Goal: Task Accomplishment & Management: Use online tool/utility

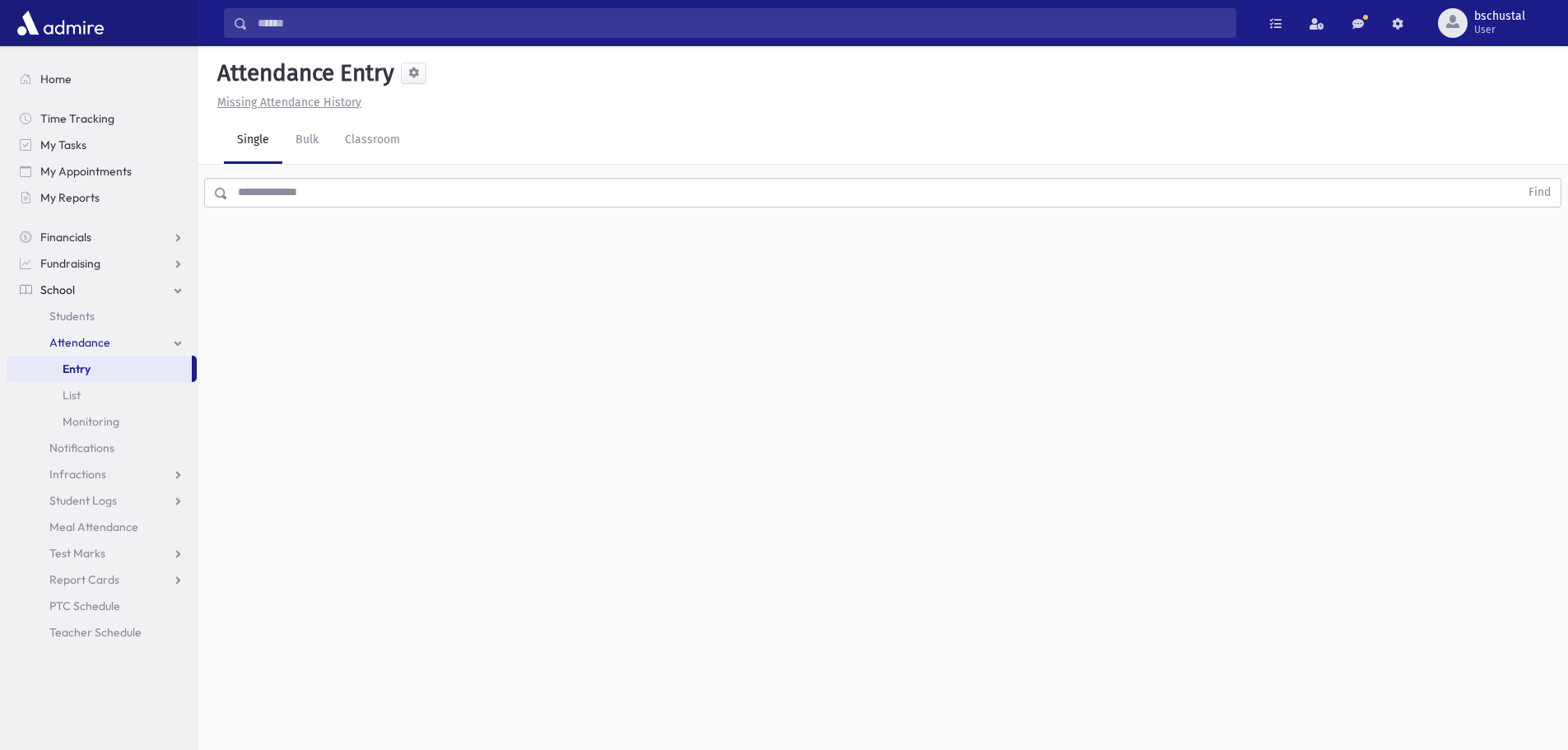
click at [580, 174] on div "Find" at bounding box center [883, 188] width 1371 height 49
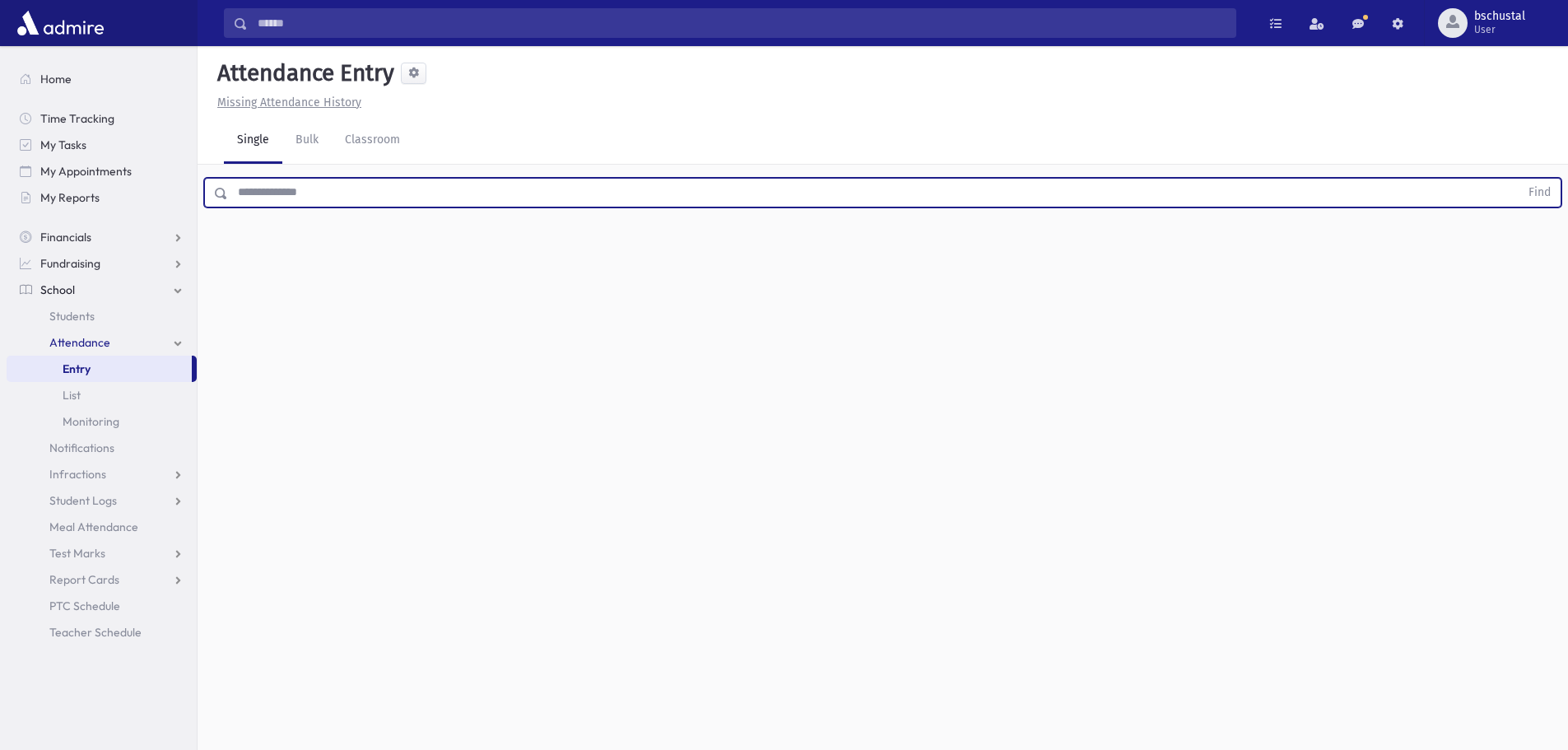
click at [597, 188] on input "text" at bounding box center [874, 193] width 1292 height 30
type input "******"
click at [1519, 178] on button "Find" at bounding box center [1539, 192] width 42 height 28
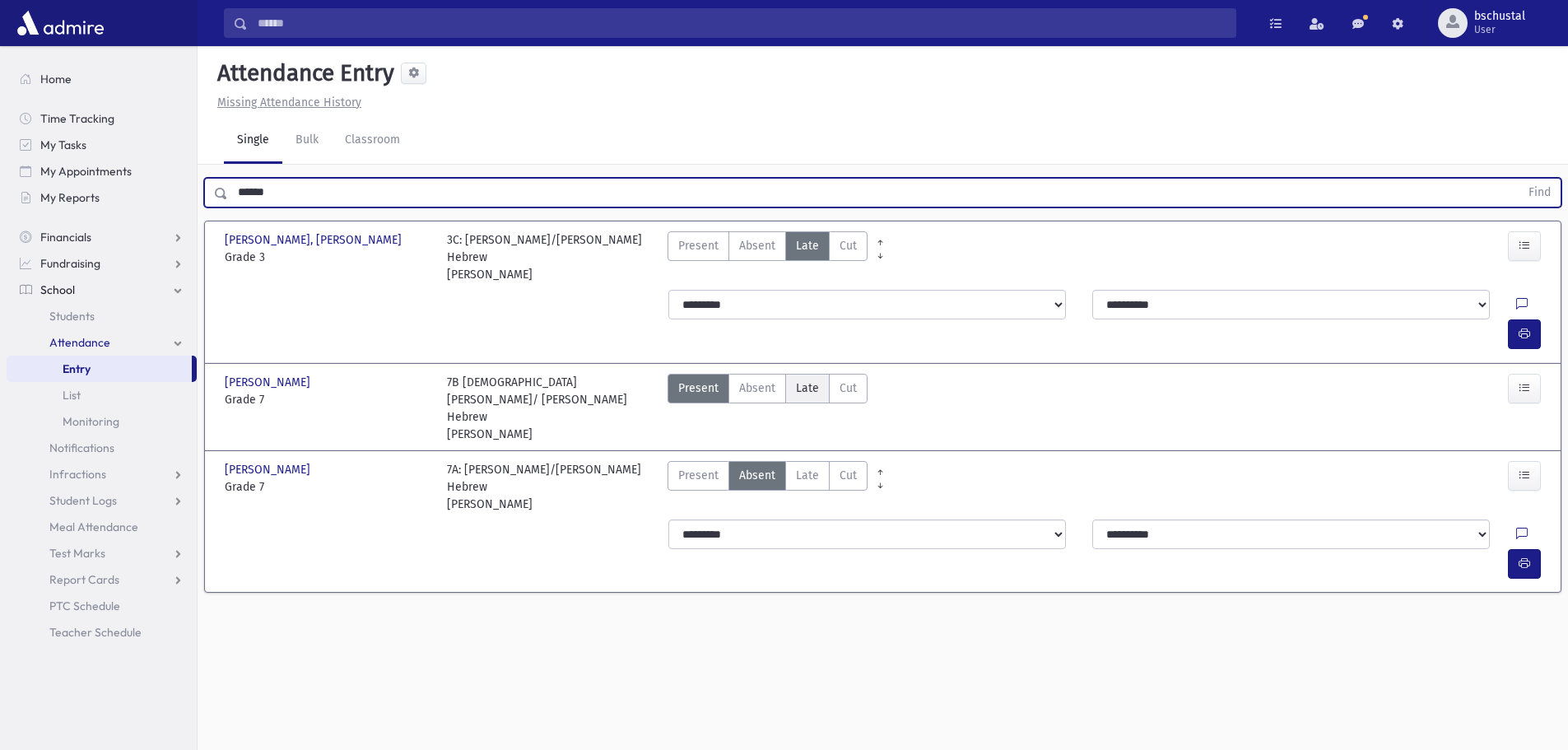
click at [807, 380] on span "Late" at bounding box center [807, 388] width 23 height 18
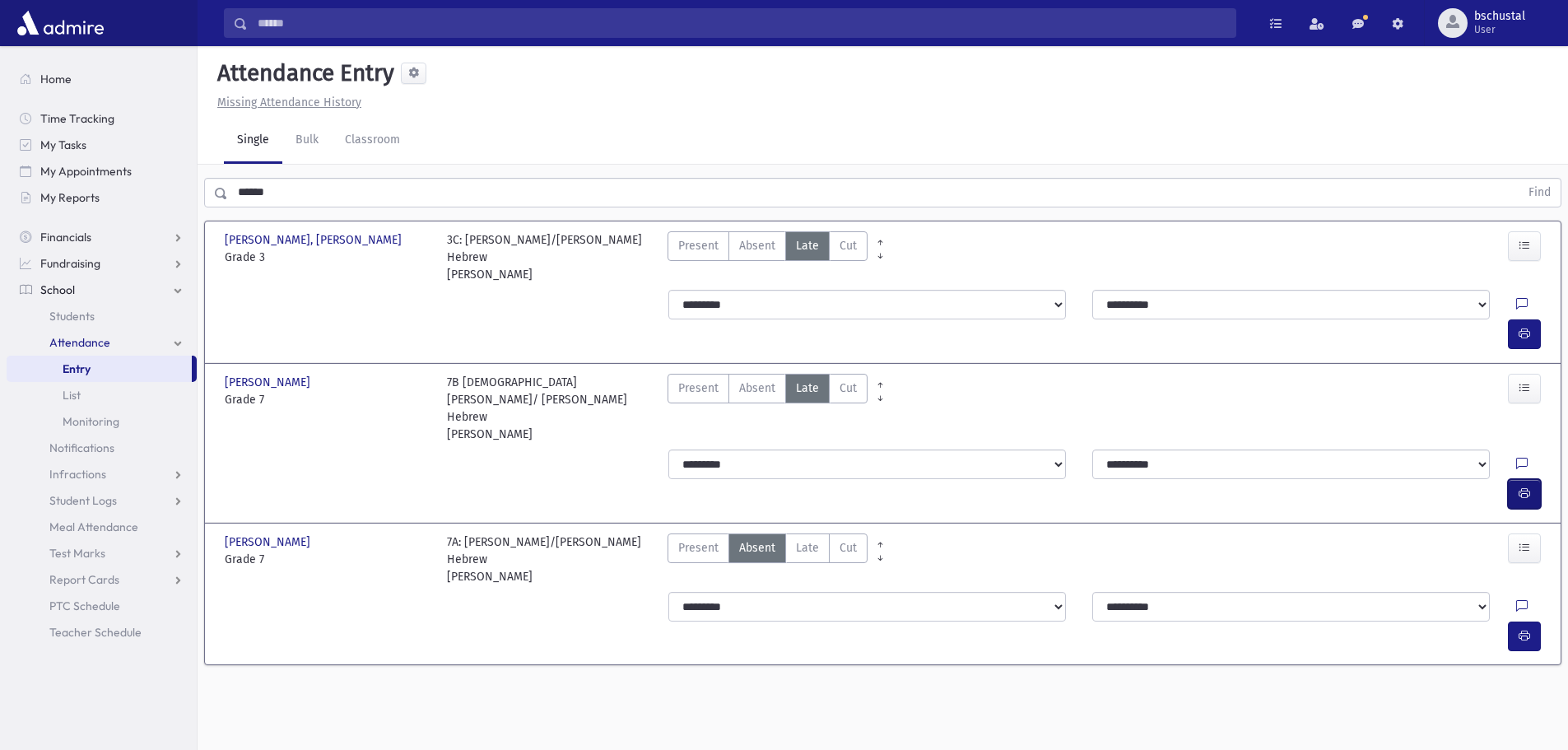
click at [1533, 479] on button "button" at bounding box center [1524, 493] width 33 height 30
click at [807, 539] on span "Late" at bounding box center [807, 548] width 23 height 18
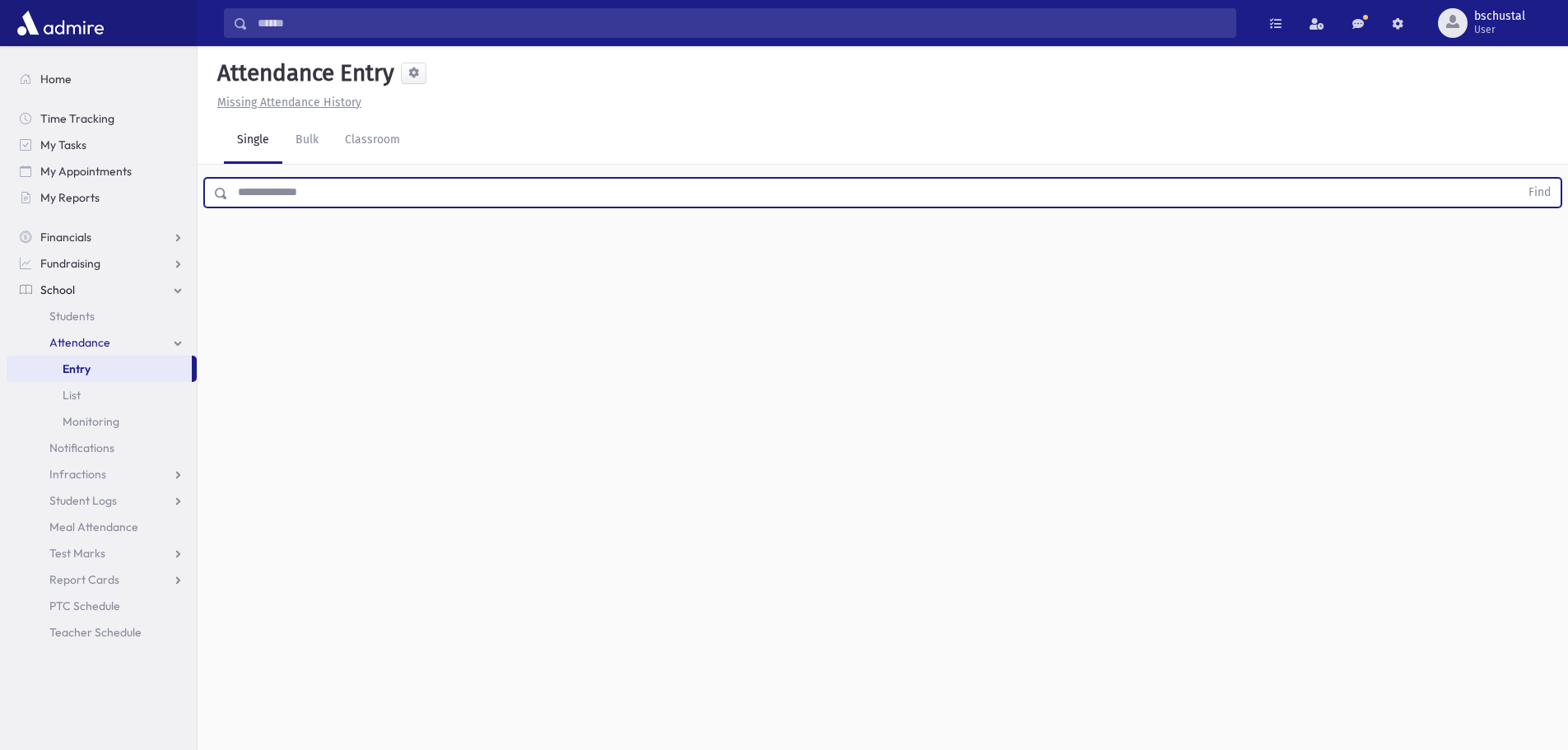
click at [267, 201] on input "text" at bounding box center [874, 193] width 1292 height 30
click at [1545, 189] on button "Find" at bounding box center [1539, 192] width 42 height 28
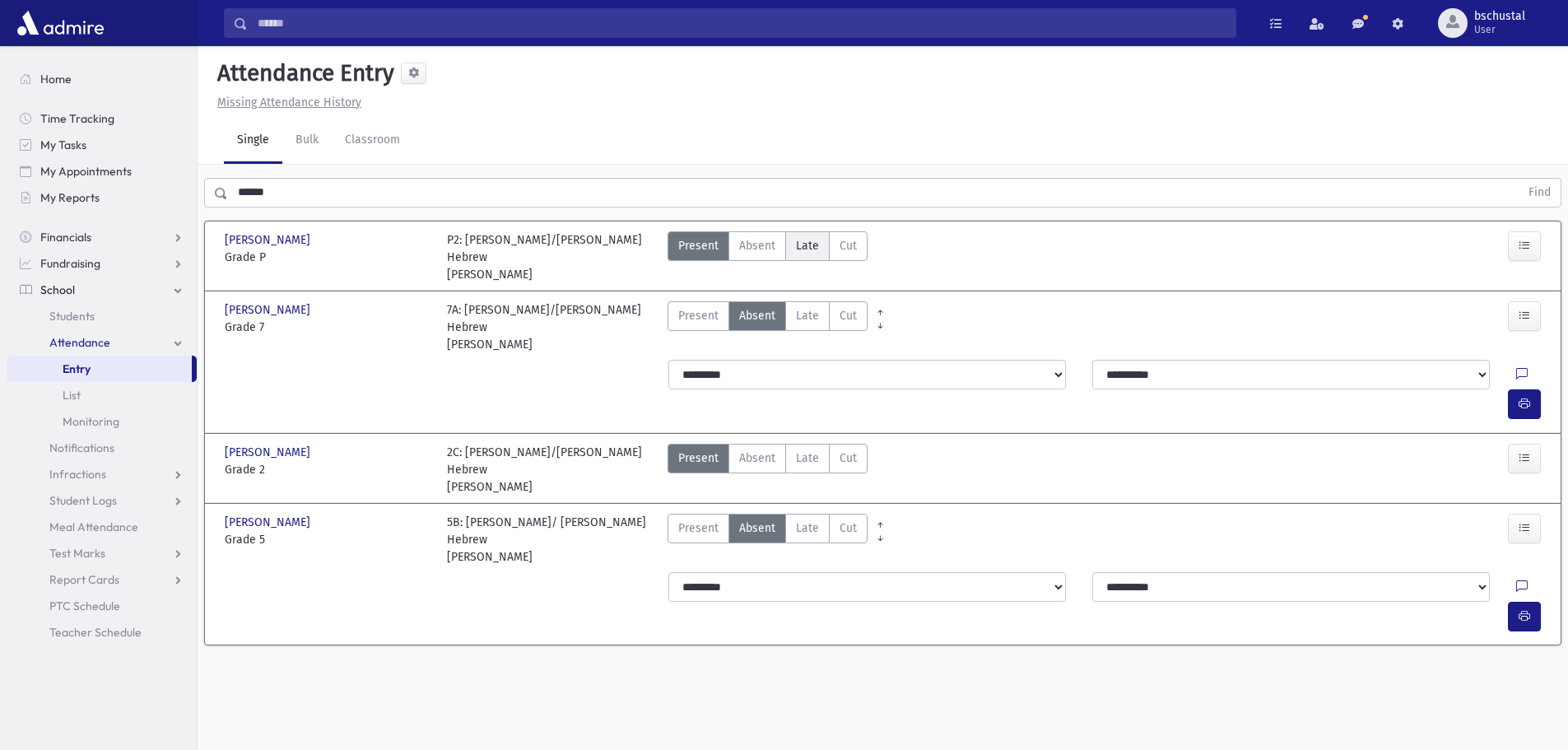
click at [806, 246] on span "Late" at bounding box center [807, 245] width 23 height 18
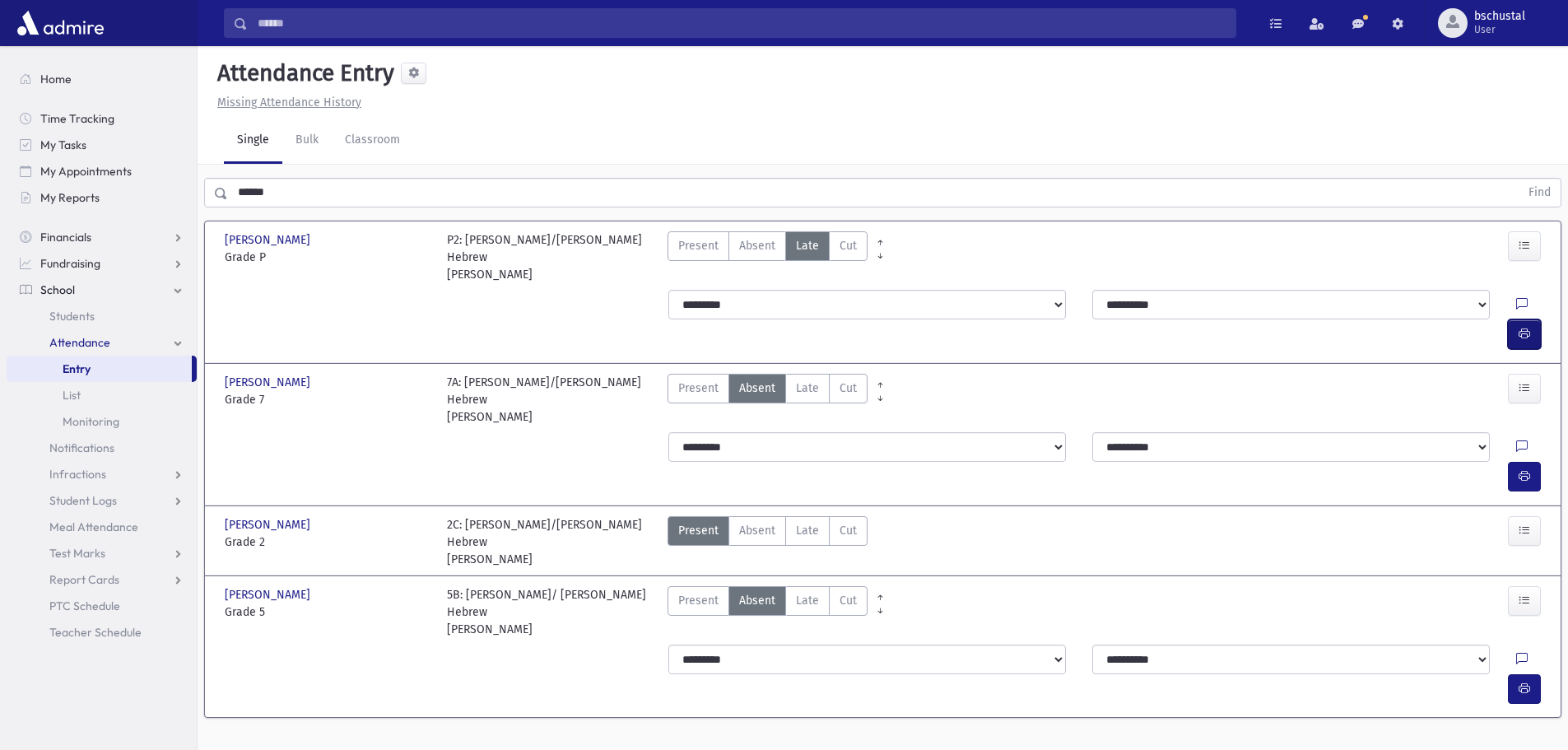
click at [1522, 326] on icon "button" at bounding box center [1524, 333] width 11 height 14
click at [804, 380] on span "Late" at bounding box center [807, 388] width 23 height 18
click at [1523, 469] on icon "button" at bounding box center [1524, 476] width 11 height 14
click at [803, 591] on span "Late" at bounding box center [807, 600] width 23 height 18
click at [1511, 674] on button "button" at bounding box center [1524, 688] width 33 height 30
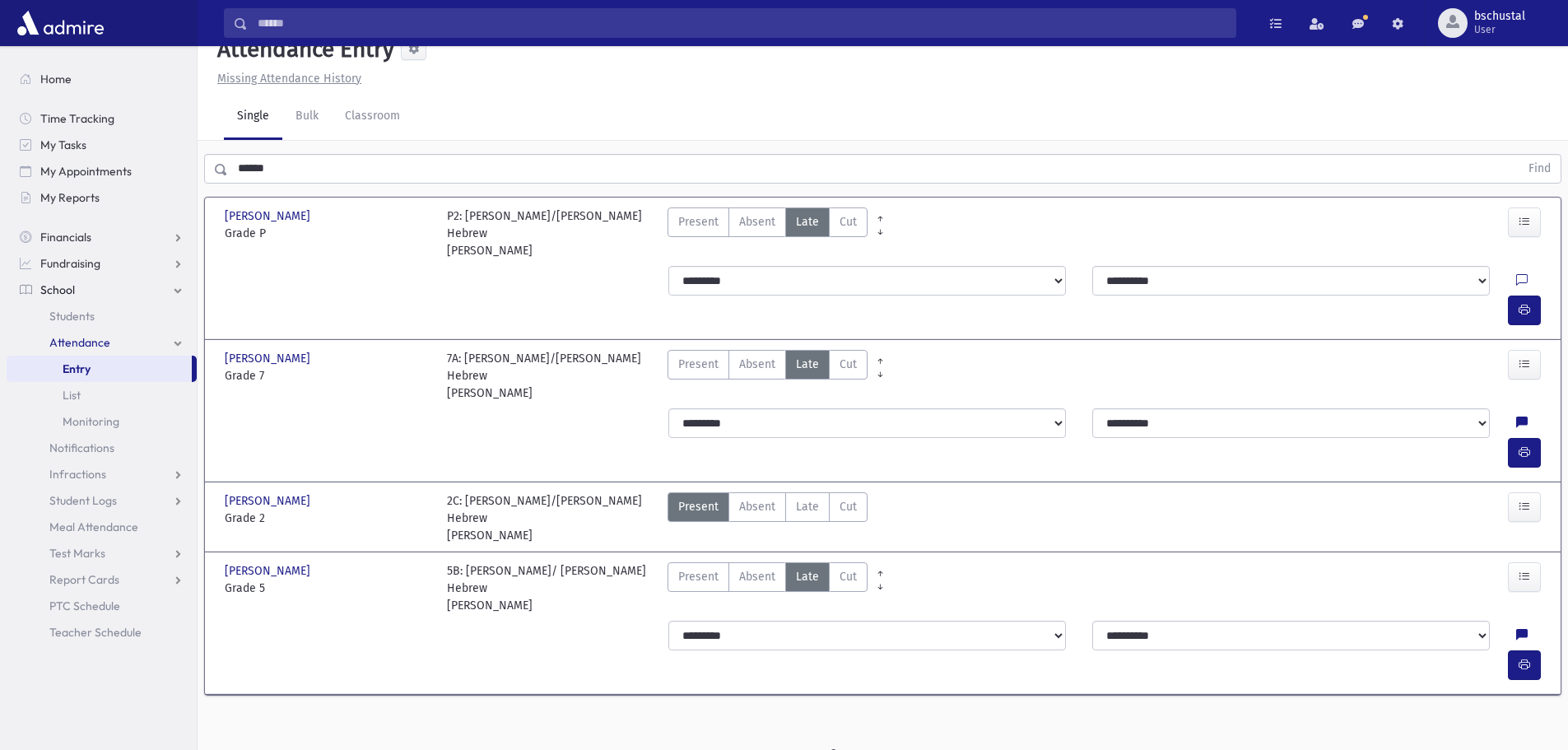
scroll to position [37, 0]
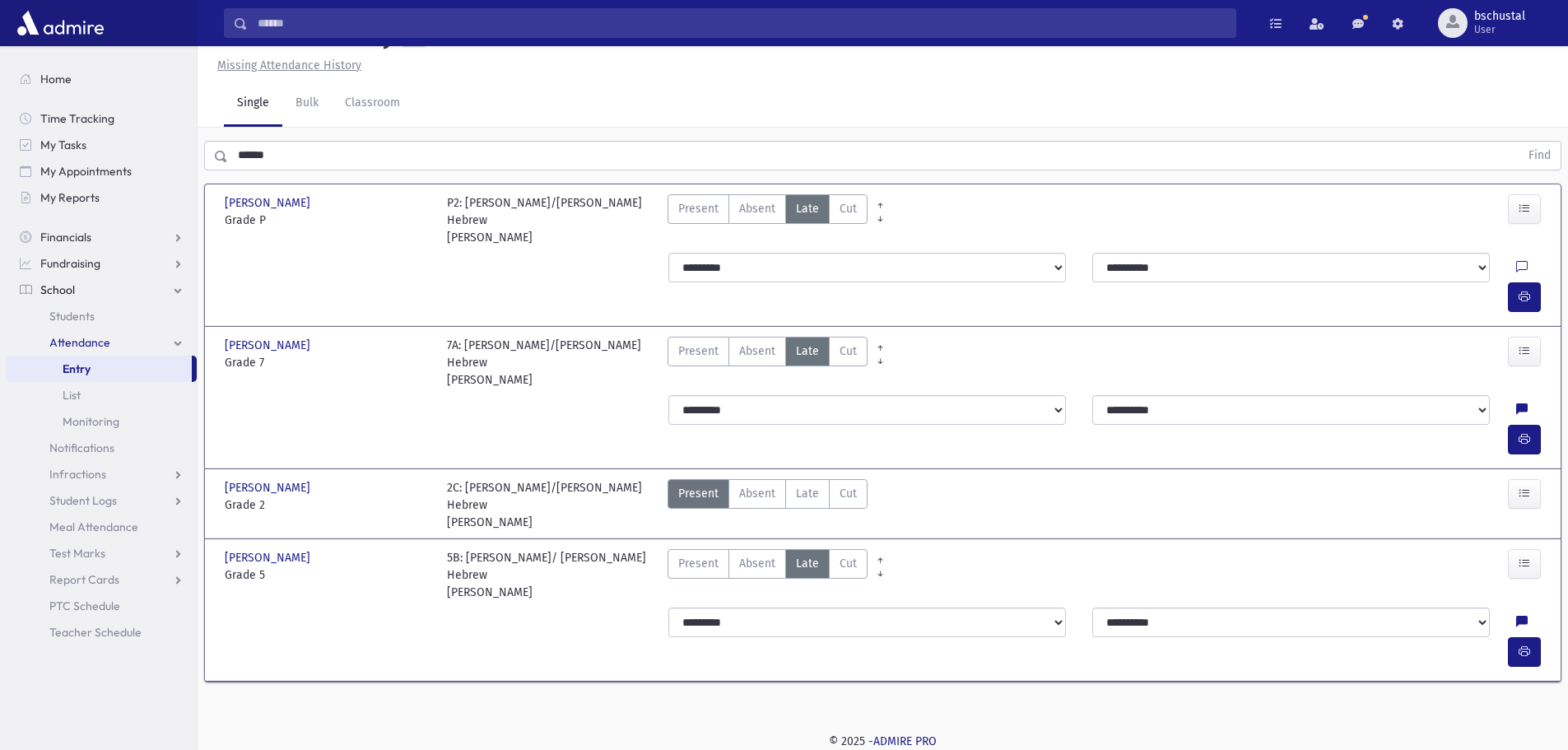
click at [319, 159] on input "******" at bounding box center [874, 156] width 1292 height 30
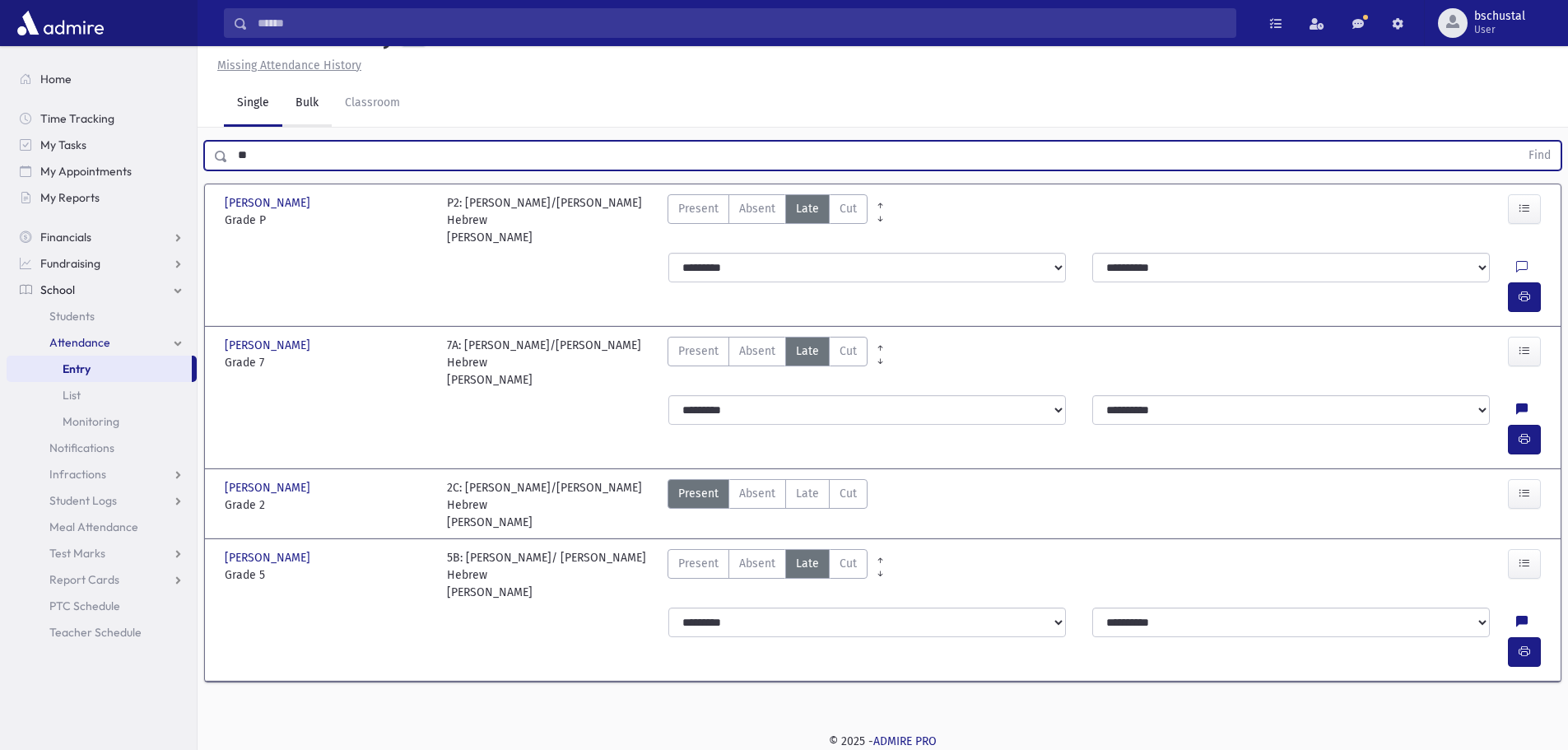
type input "*"
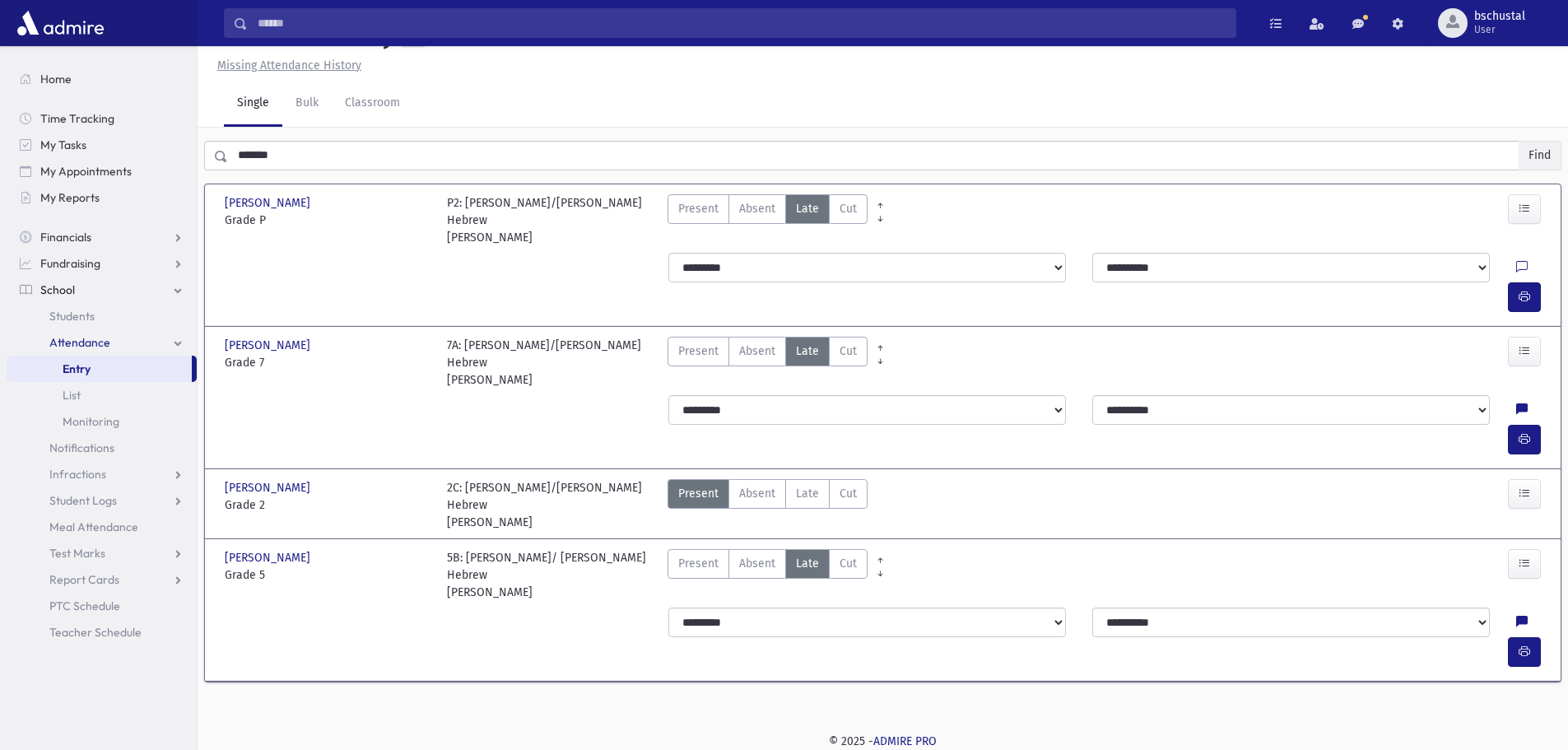
click at [1528, 154] on button "Find" at bounding box center [1539, 156] width 42 height 28
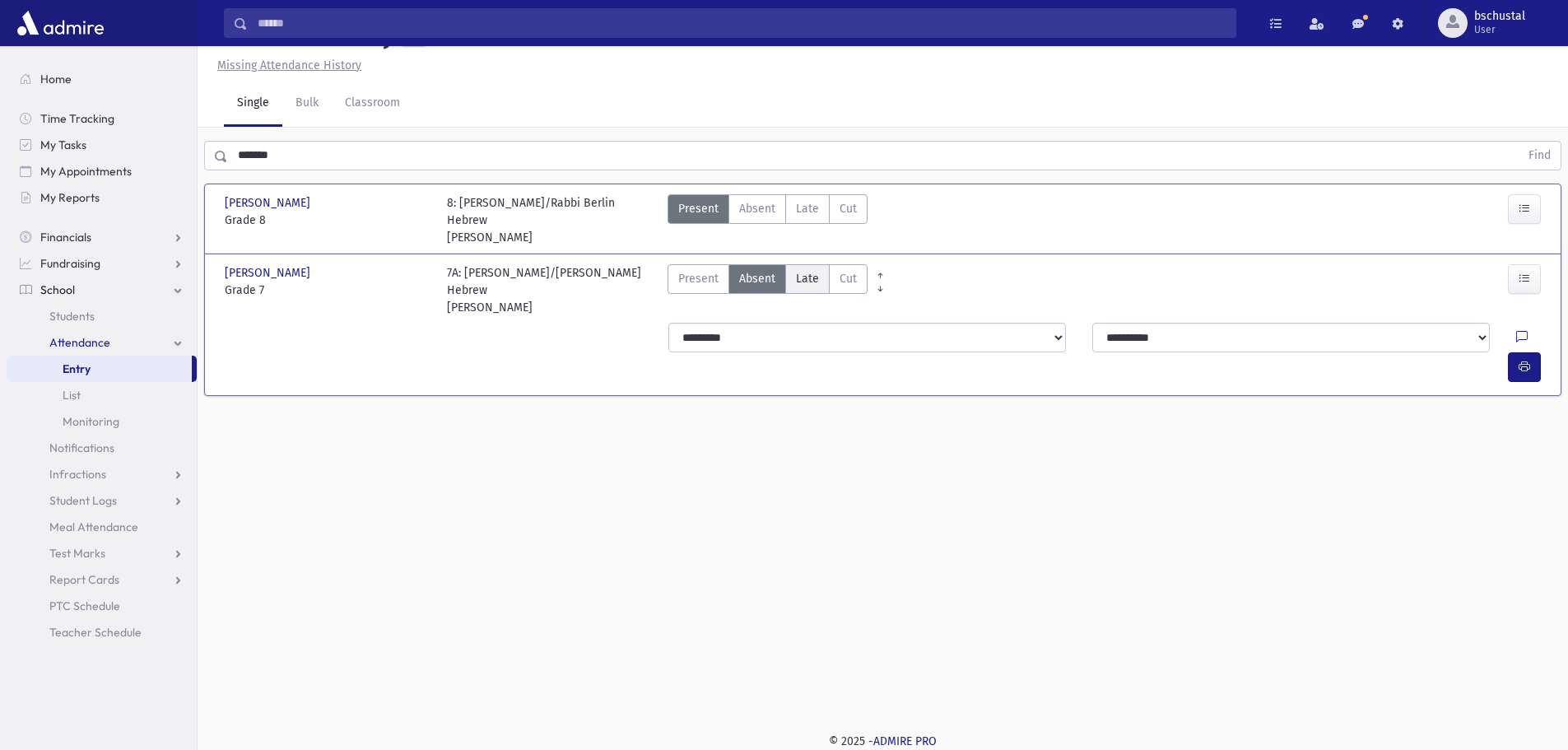
click at [806, 275] on span "Late" at bounding box center [807, 278] width 23 height 18
click at [1531, 353] on button "button" at bounding box center [1524, 368] width 33 height 30
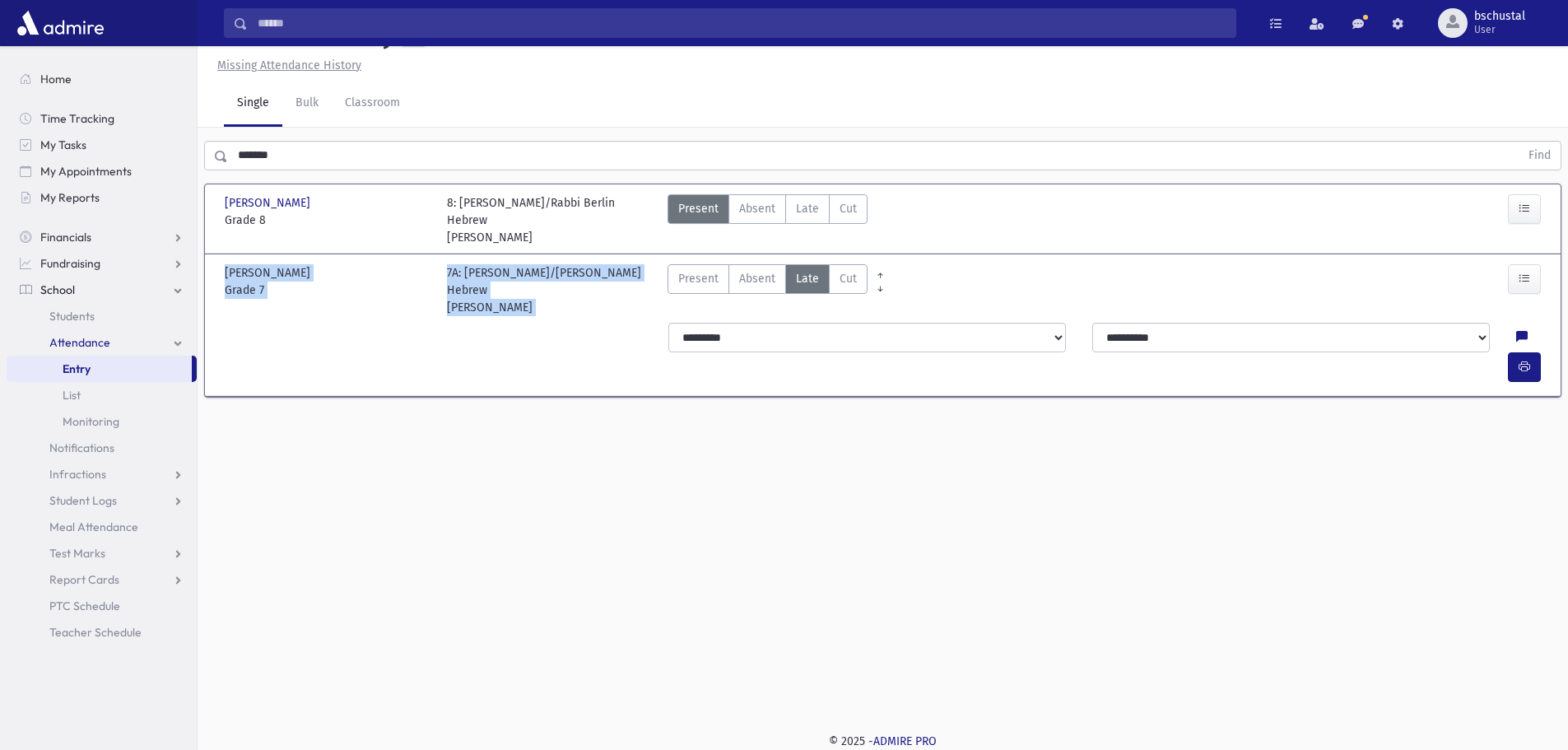
drag, startPoint x: 1113, startPoint y: 297, endPoint x: 1118, endPoint y: 314, distance: 17.7
click at [1113, 309] on div "**********" at bounding box center [883, 291] width 1330 height 213
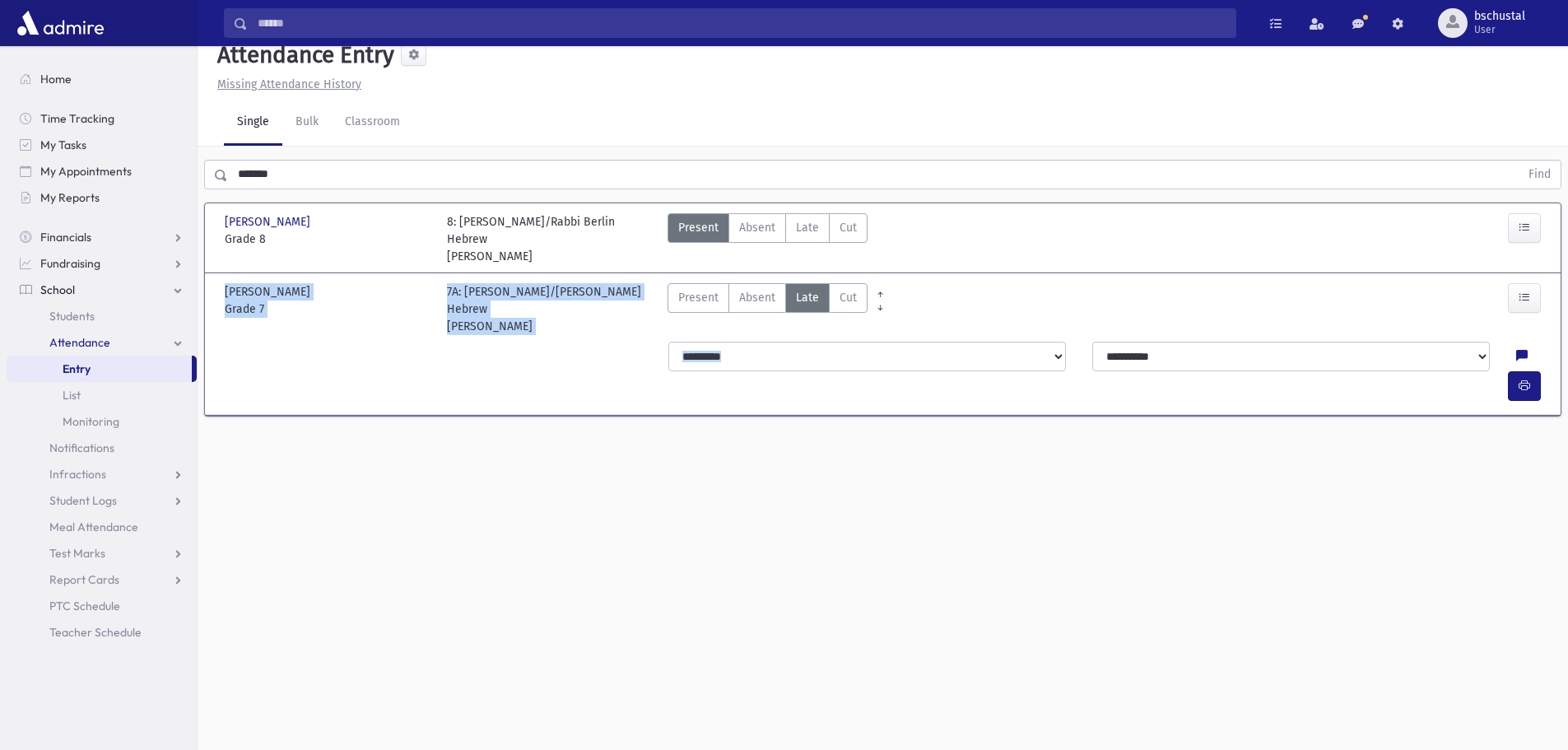
scroll to position [0, 0]
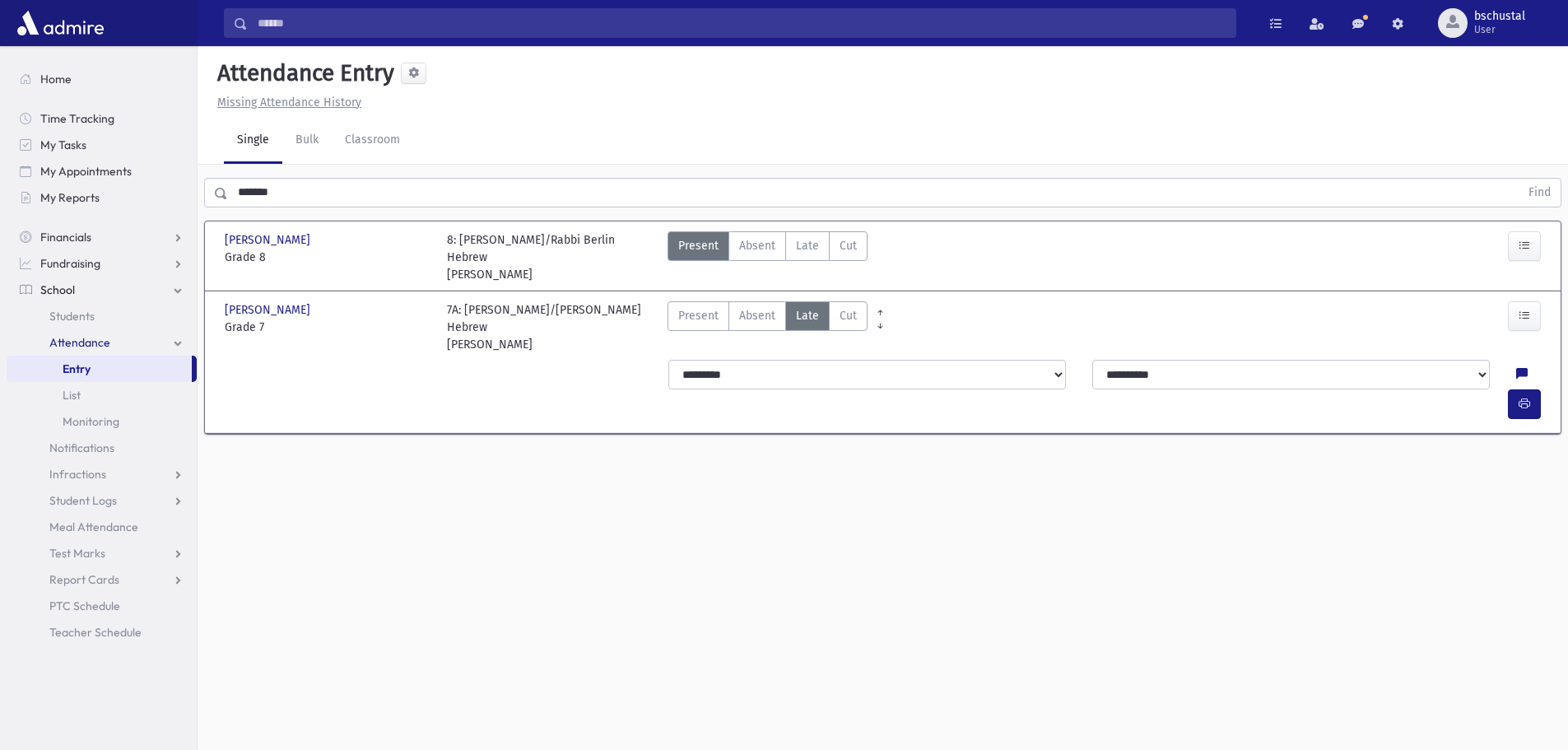
click at [423, 190] on input "*******" at bounding box center [874, 193] width 1292 height 30
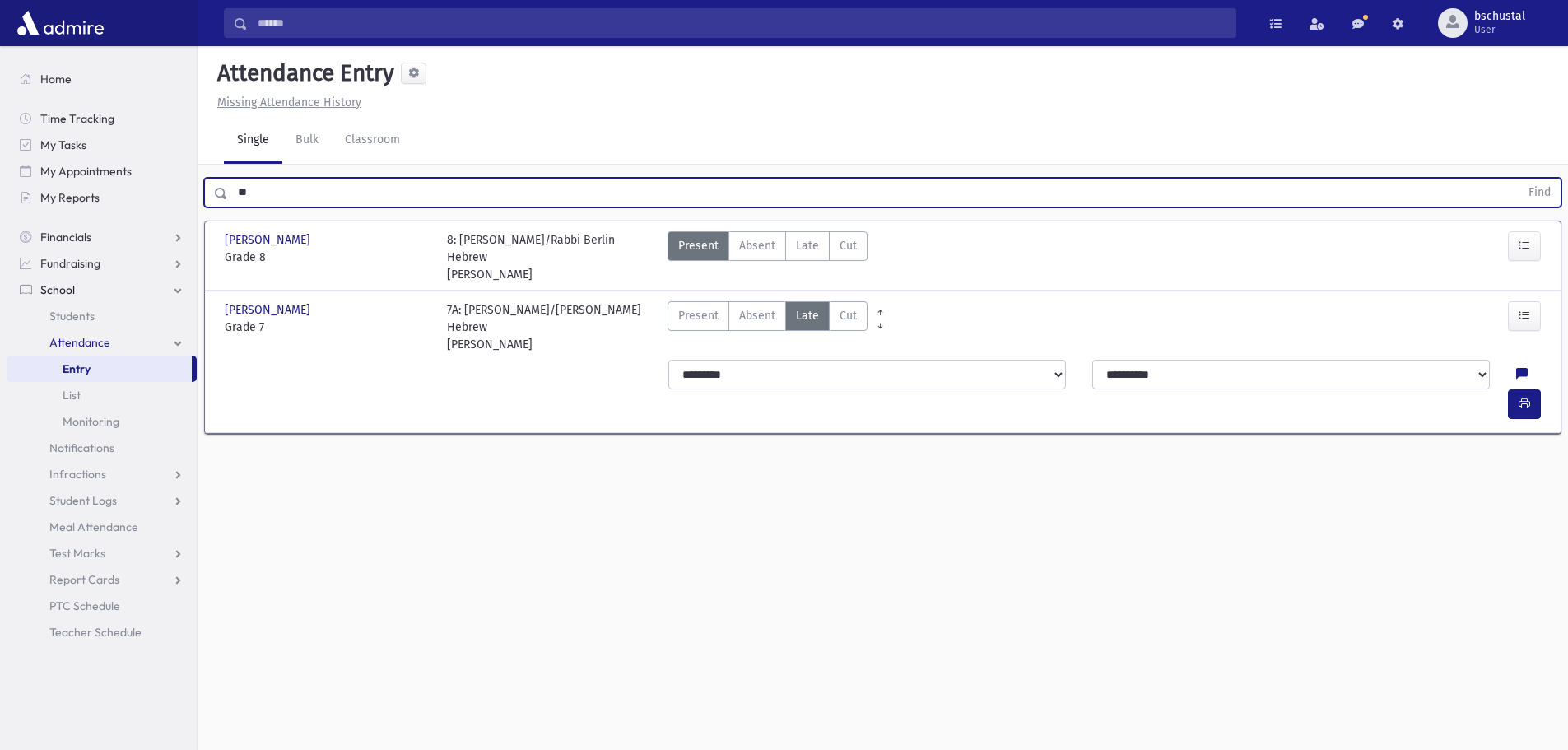
type input "*"
type input "*********"
click at [1559, 201] on button "Find" at bounding box center [1539, 192] width 42 height 28
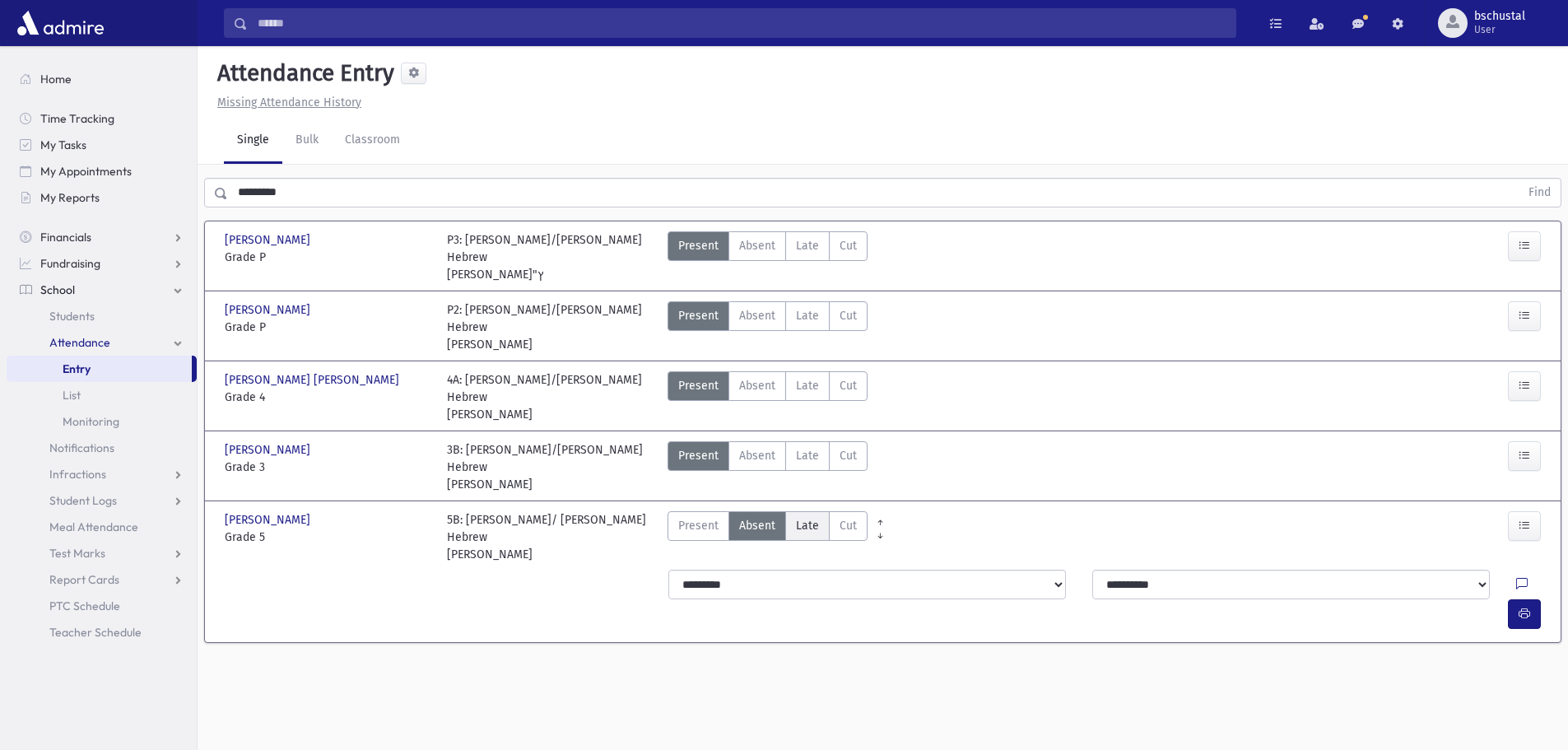
click at [813, 517] on span "Late" at bounding box center [807, 525] width 23 height 18
click at [1517, 577] on icon at bounding box center [1522, 584] width 11 height 14
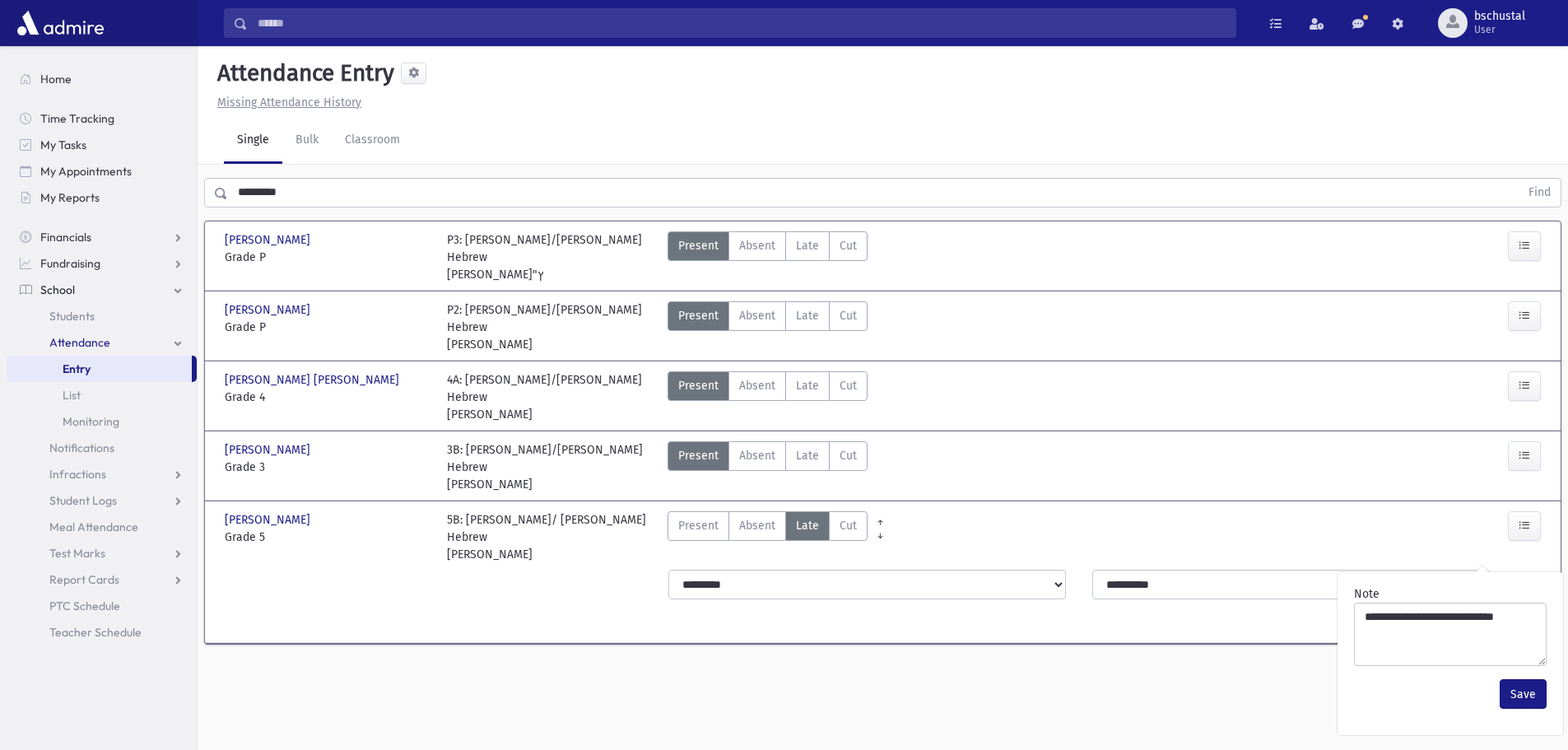
click at [1512, 599] on button "button" at bounding box center [1524, 614] width 33 height 30
